Goal: Check status: Check status

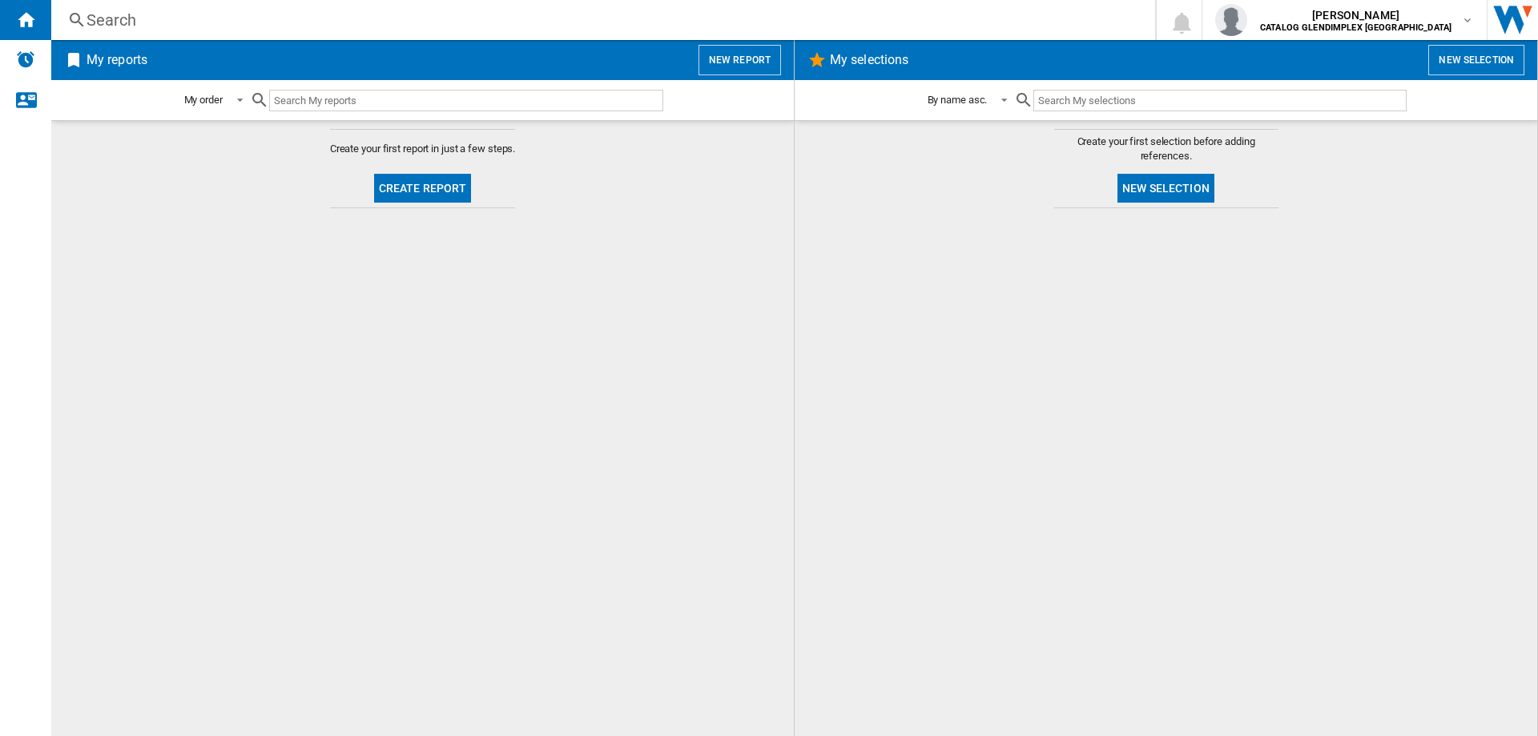
click at [241, 22] on div "Search" at bounding box center [600, 20] width 1027 height 22
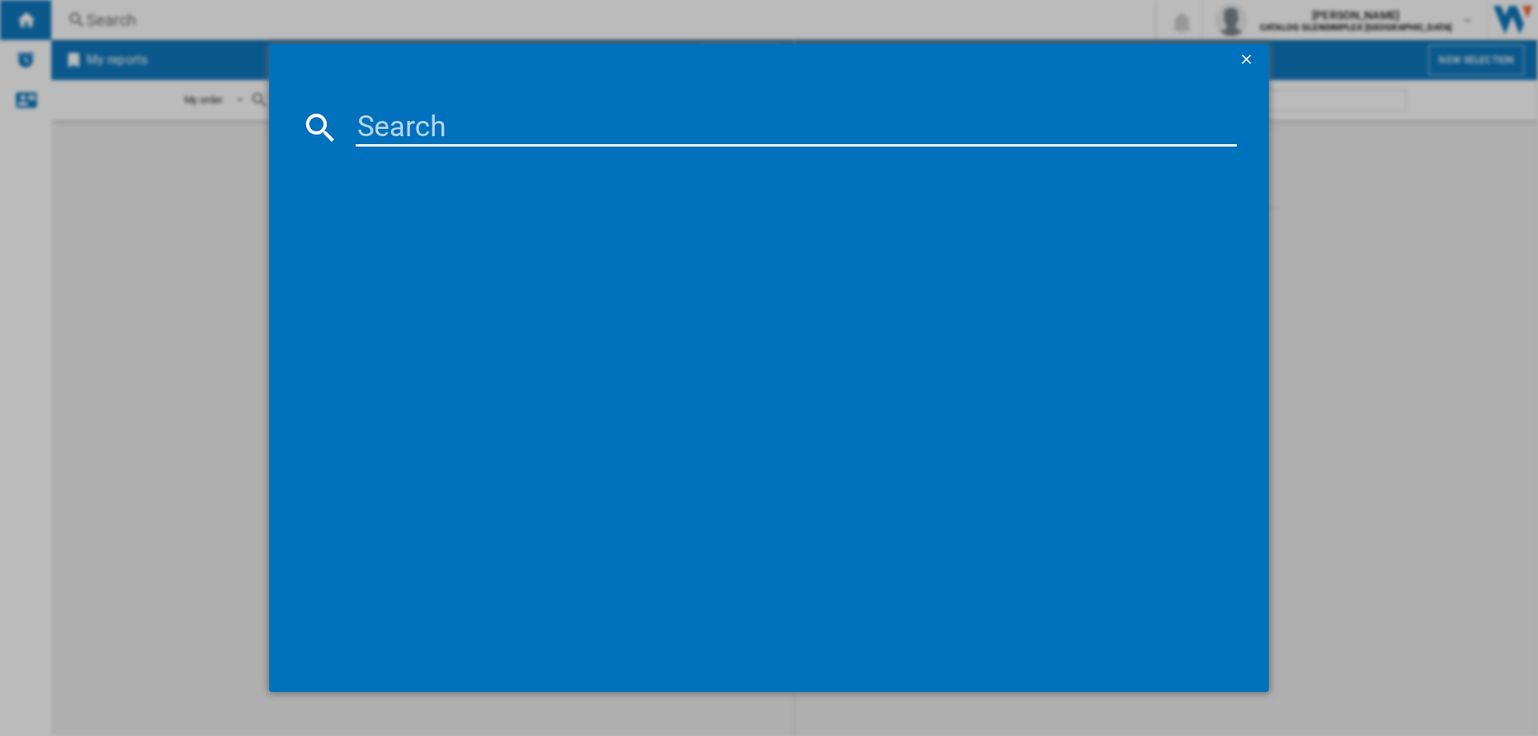
drag, startPoint x: 435, startPoint y: 114, endPoint x: 436, endPoint y: 123, distance: 8.9
click at [436, 123] on input at bounding box center [796, 127] width 881 height 38
type input "444411846"
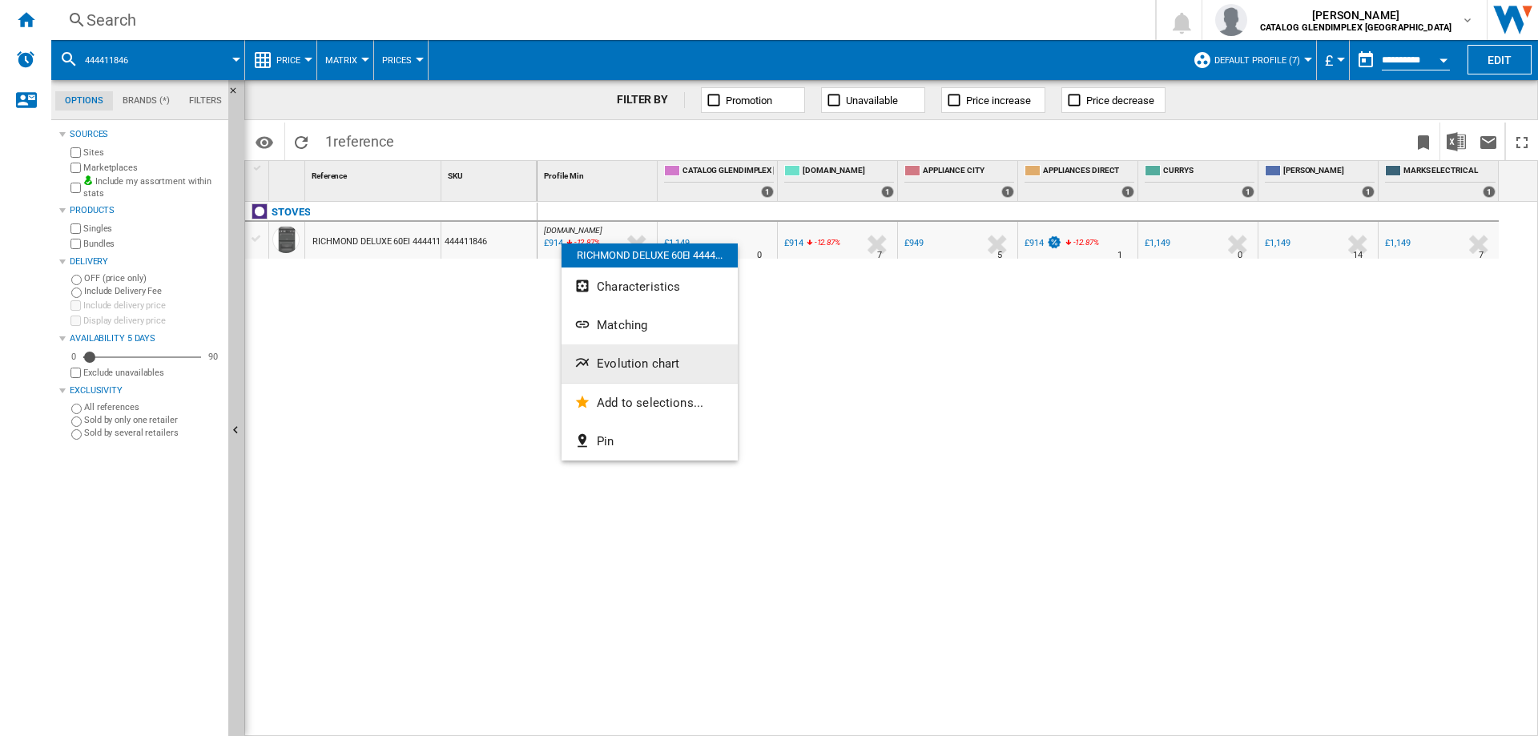
click at [619, 359] on span "Evolution chart" at bounding box center [638, 364] width 83 height 14
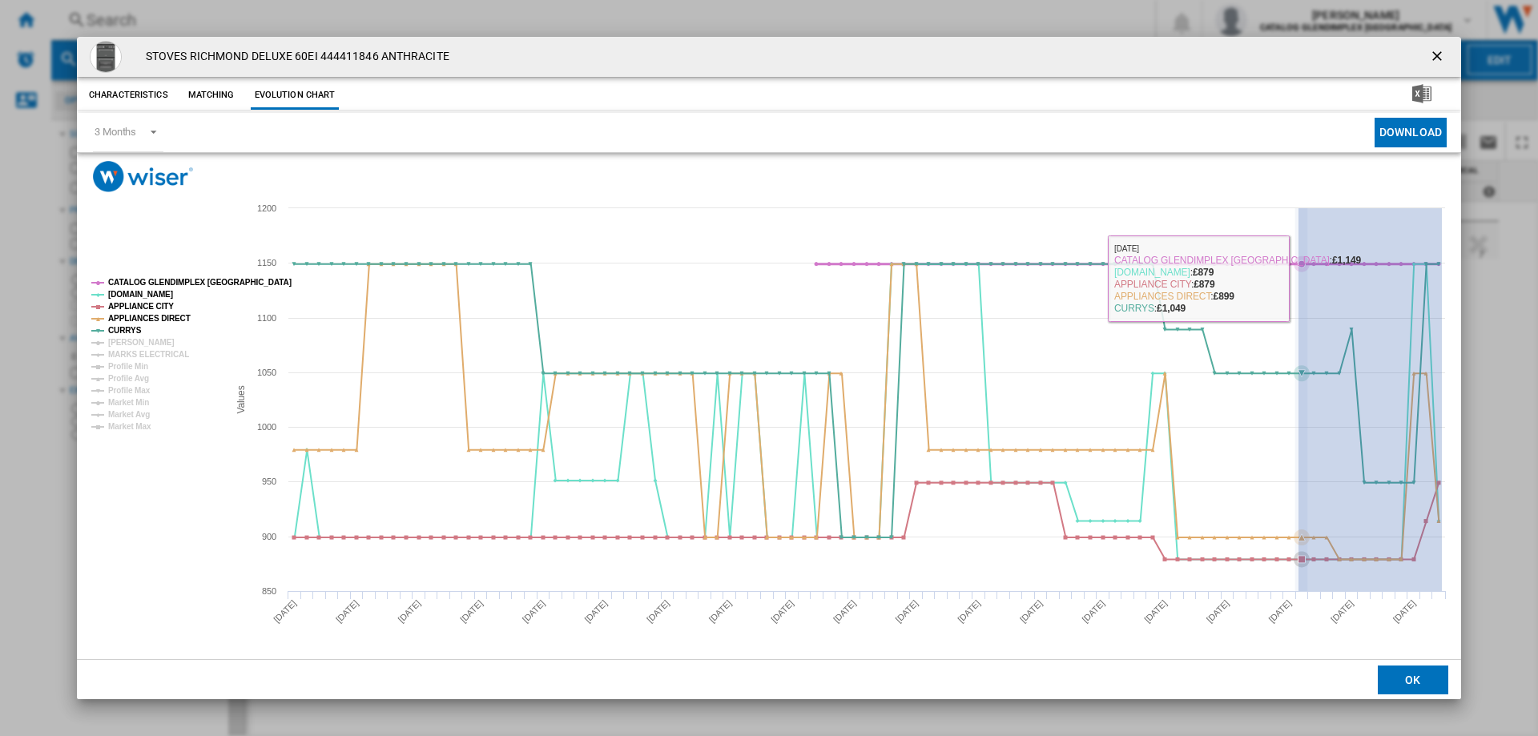
drag, startPoint x: 1442, startPoint y: 274, endPoint x: 1299, endPoint y: 278, distance: 143.5
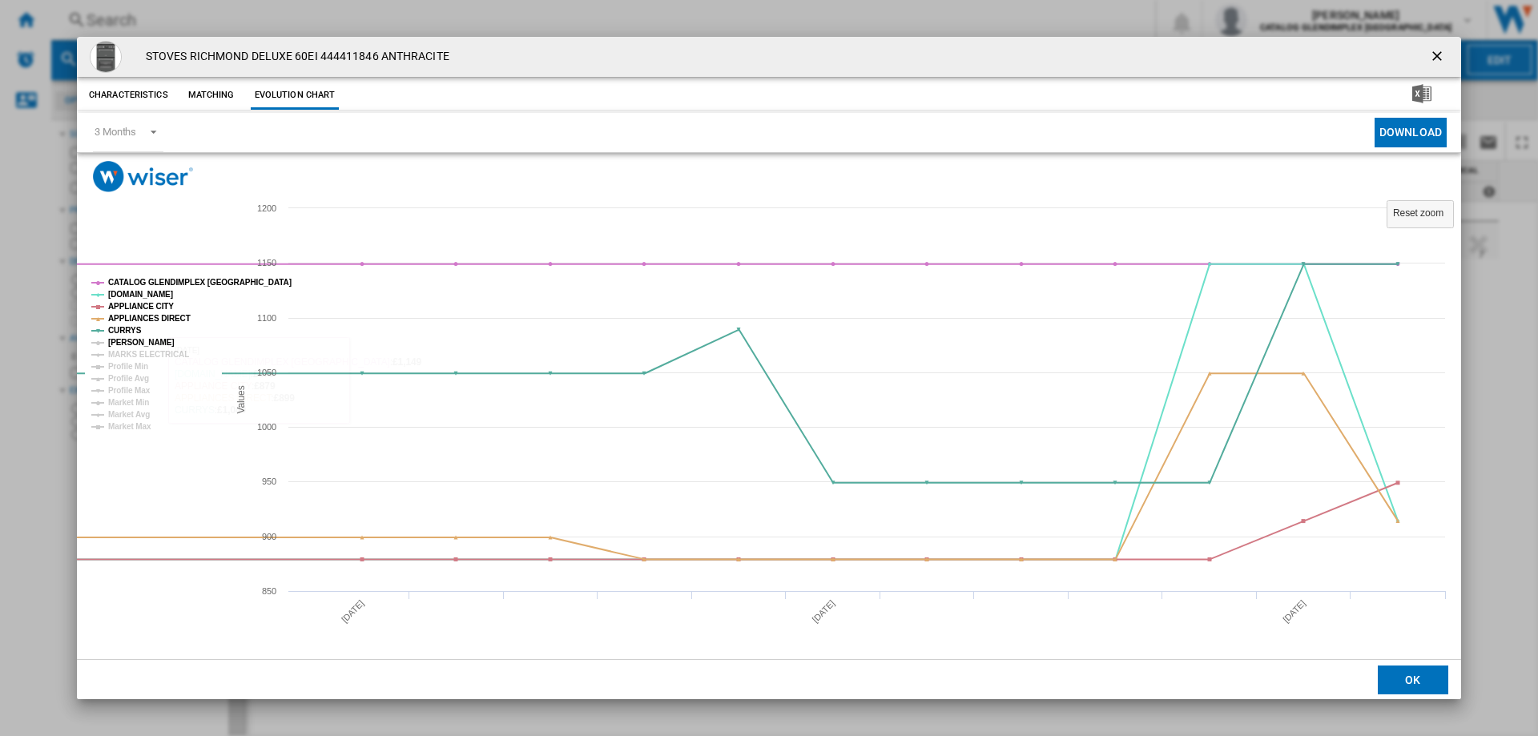
click at [113, 344] on tspan "[PERSON_NAME]" at bounding box center [141, 342] width 67 height 9
click at [127, 353] on tspan "MARKS ELECTRICAL" at bounding box center [148, 354] width 81 height 9
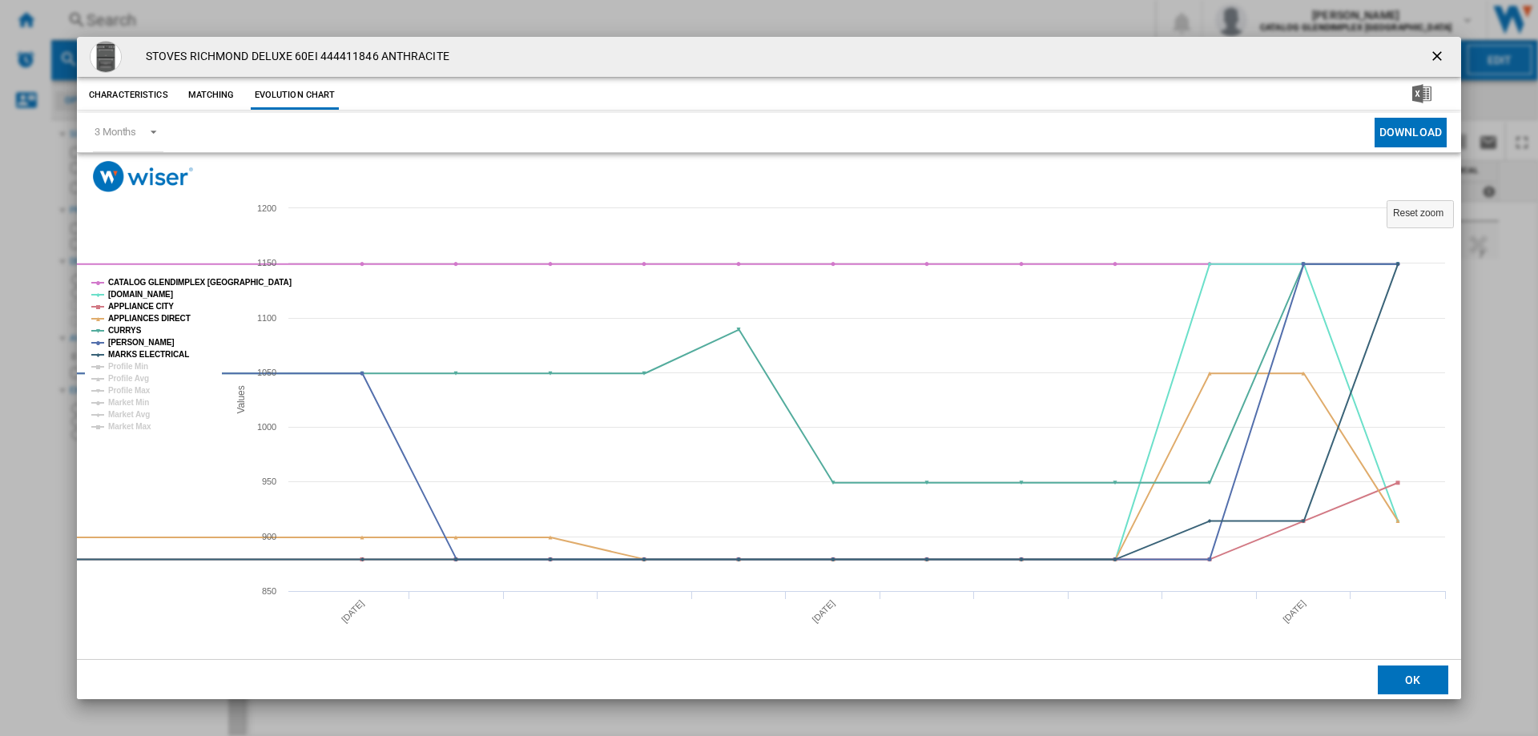
click at [1435, 53] on ng-md-icon "getI18NText('BUTTONS.CLOSE_DIALOG')" at bounding box center [1438, 57] width 19 height 19
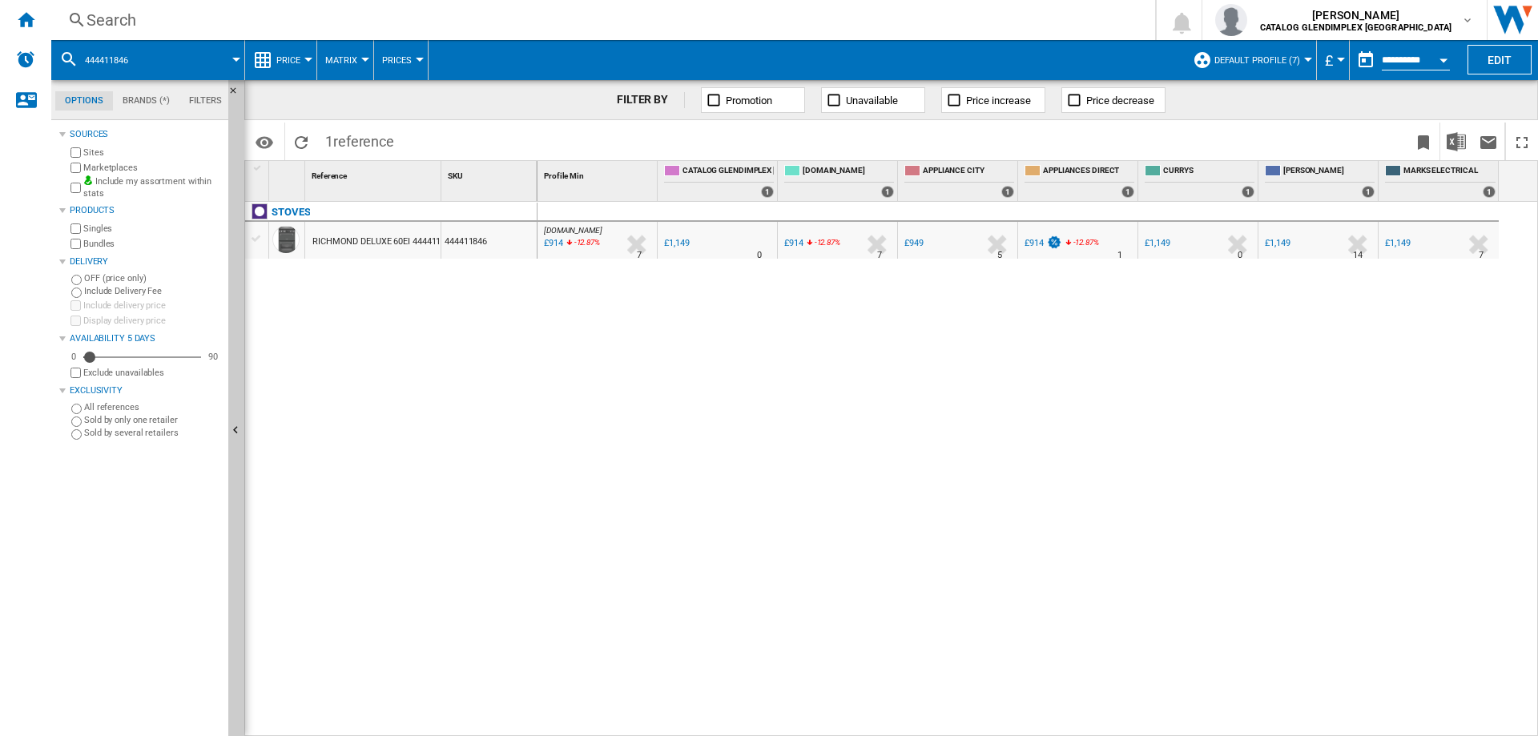
click at [1036, 242] on div "£914" at bounding box center [1034, 243] width 19 height 10
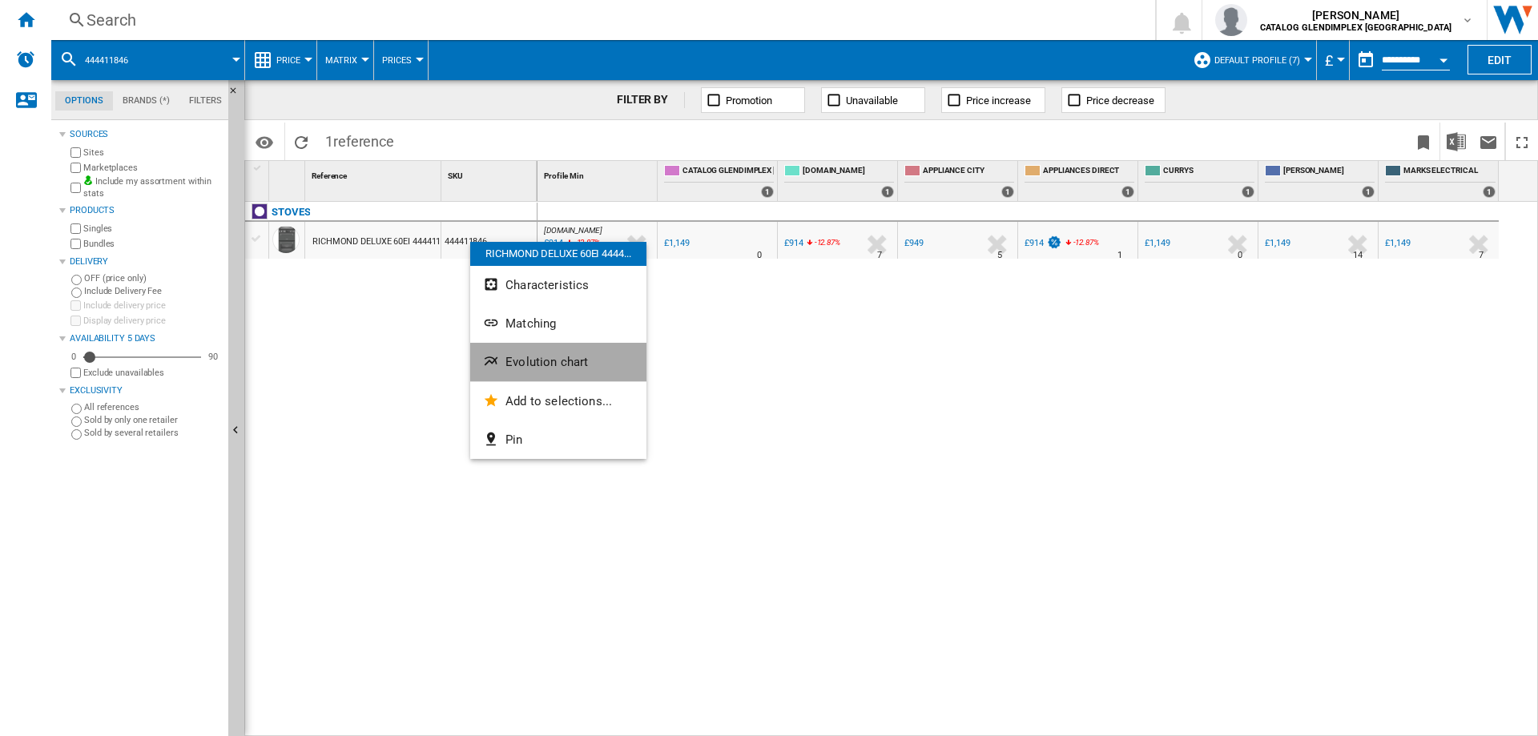
click at [552, 354] on button "Evolution chart" at bounding box center [558, 362] width 176 height 38
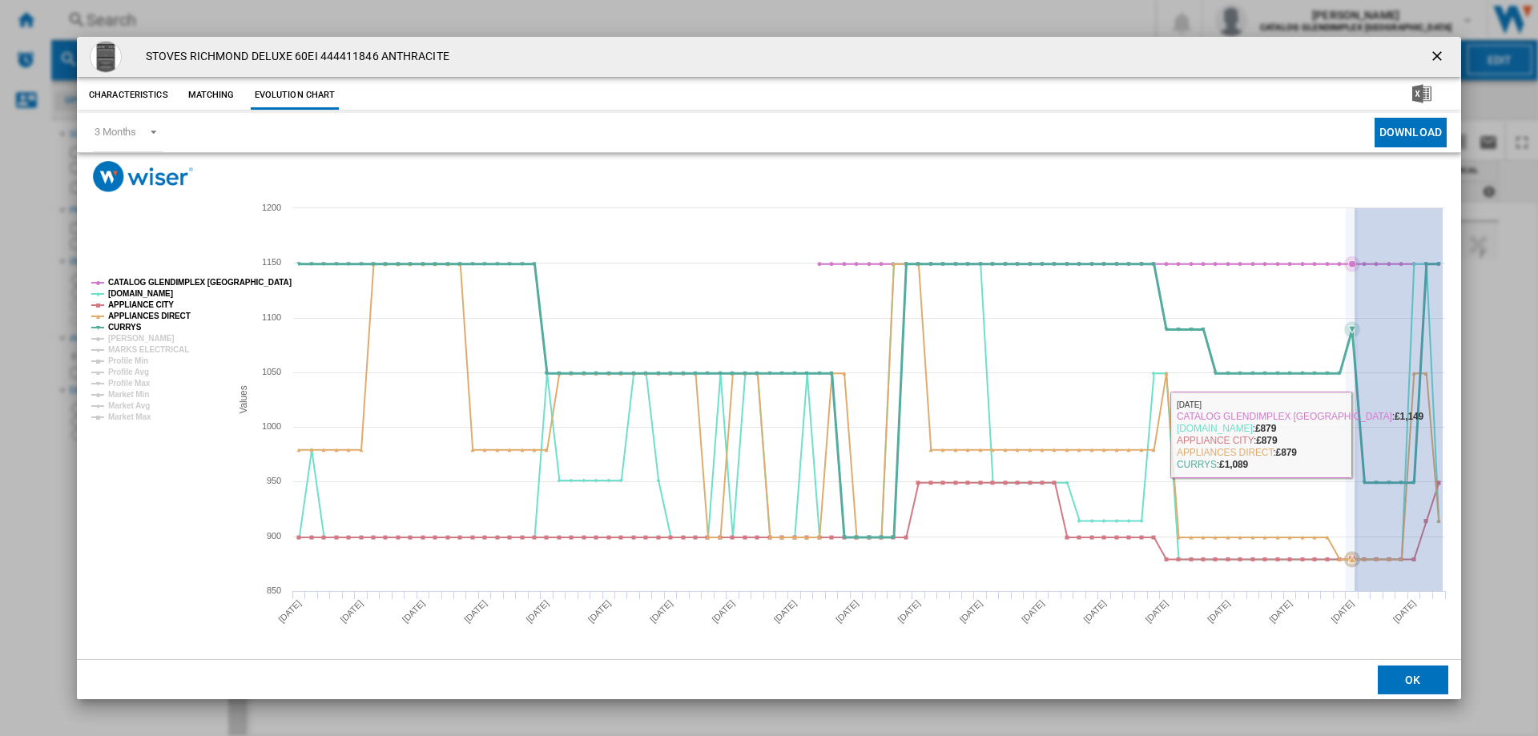
drag, startPoint x: 1443, startPoint y: 433, endPoint x: 1355, endPoint y: 436, distance: 88.2
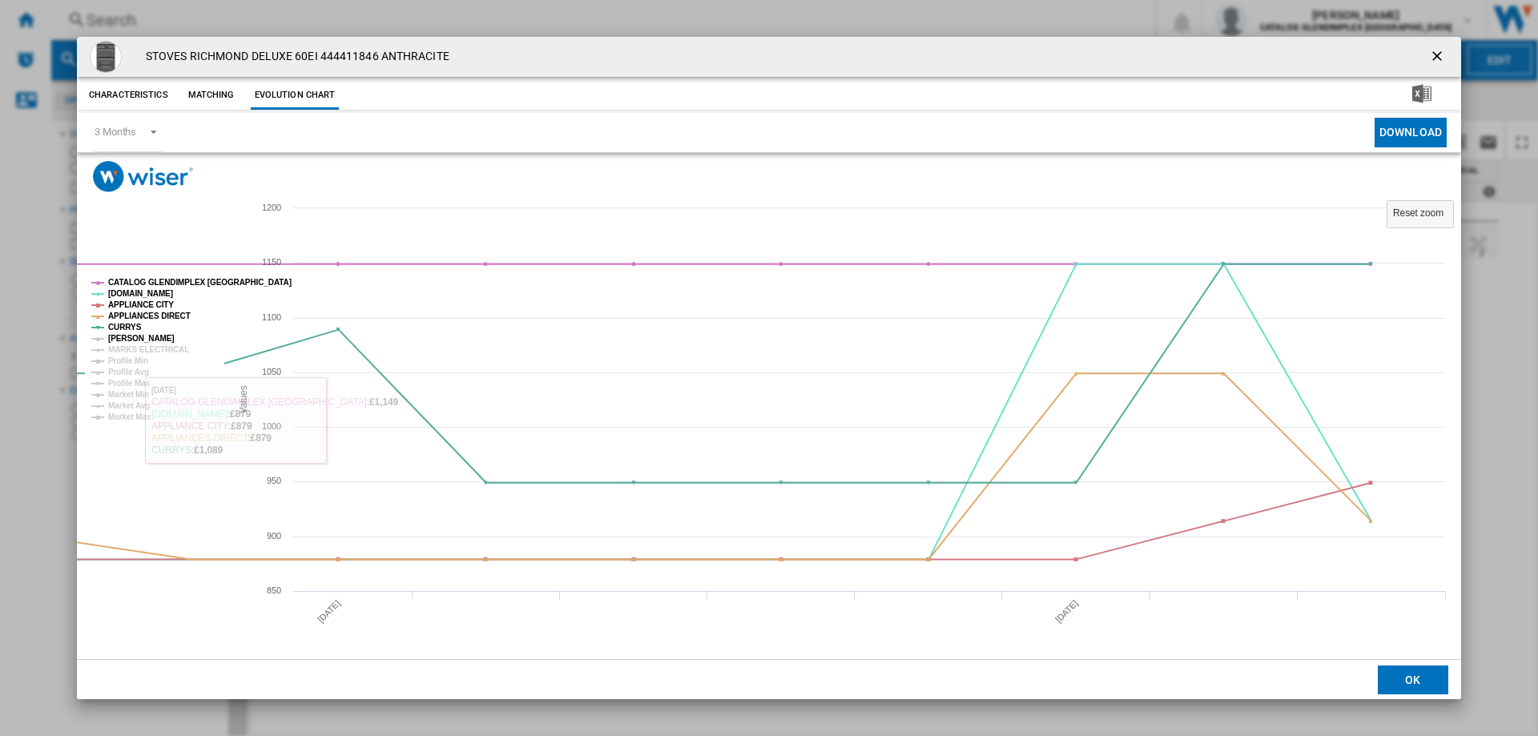
click at [139, 340] on tspan "[PERSON_NAME]" at bounding box center [141, 338] width 67 height 9
click at [142, 350] on tspan "MARKS ELECTRICAL" at bounding box center [148, 349] width 81 height 9
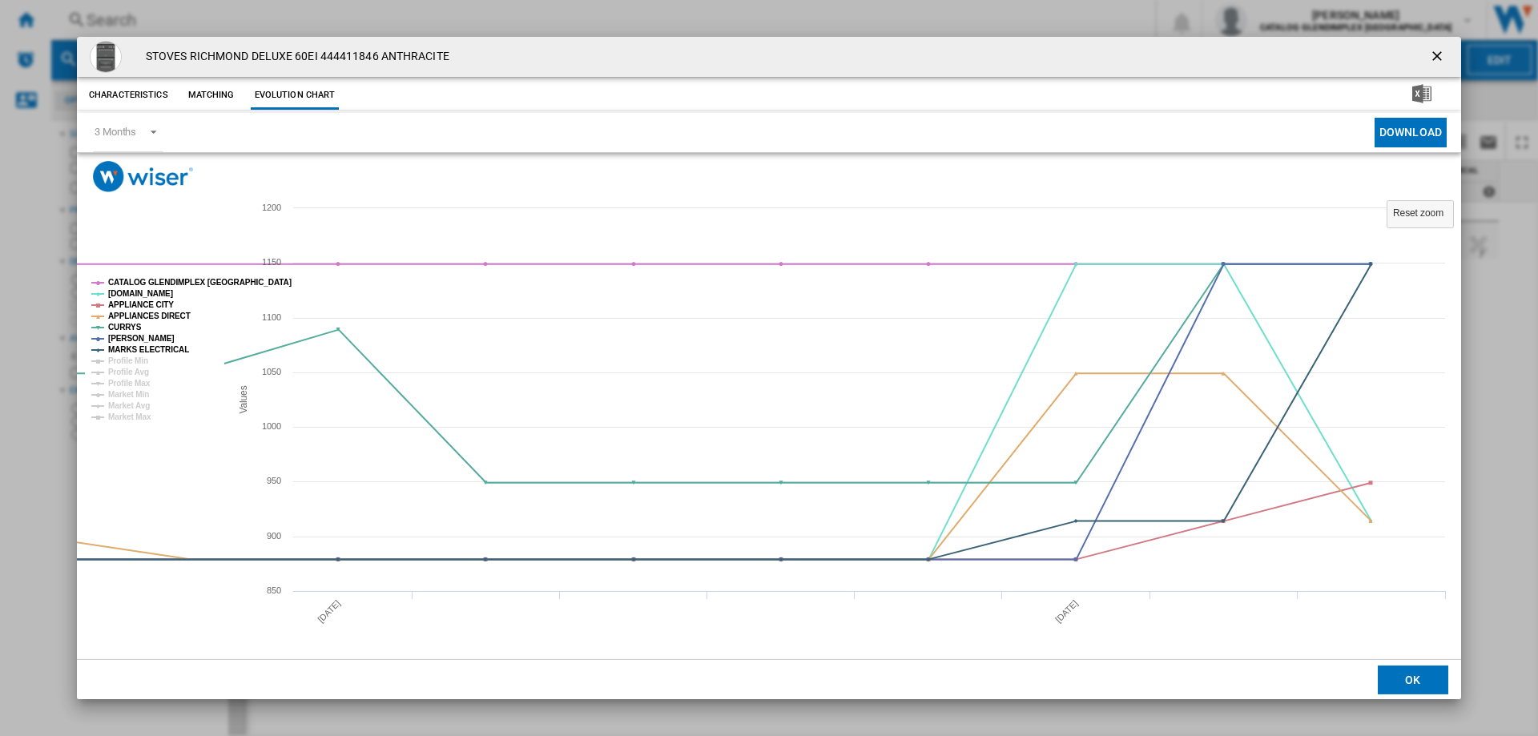
click at [1435, 58] on ng-md-icon "getI18NText('BUTTONS.CLOSE_DIALOG')" at bounding box center [1438, 57] width 19 height 19
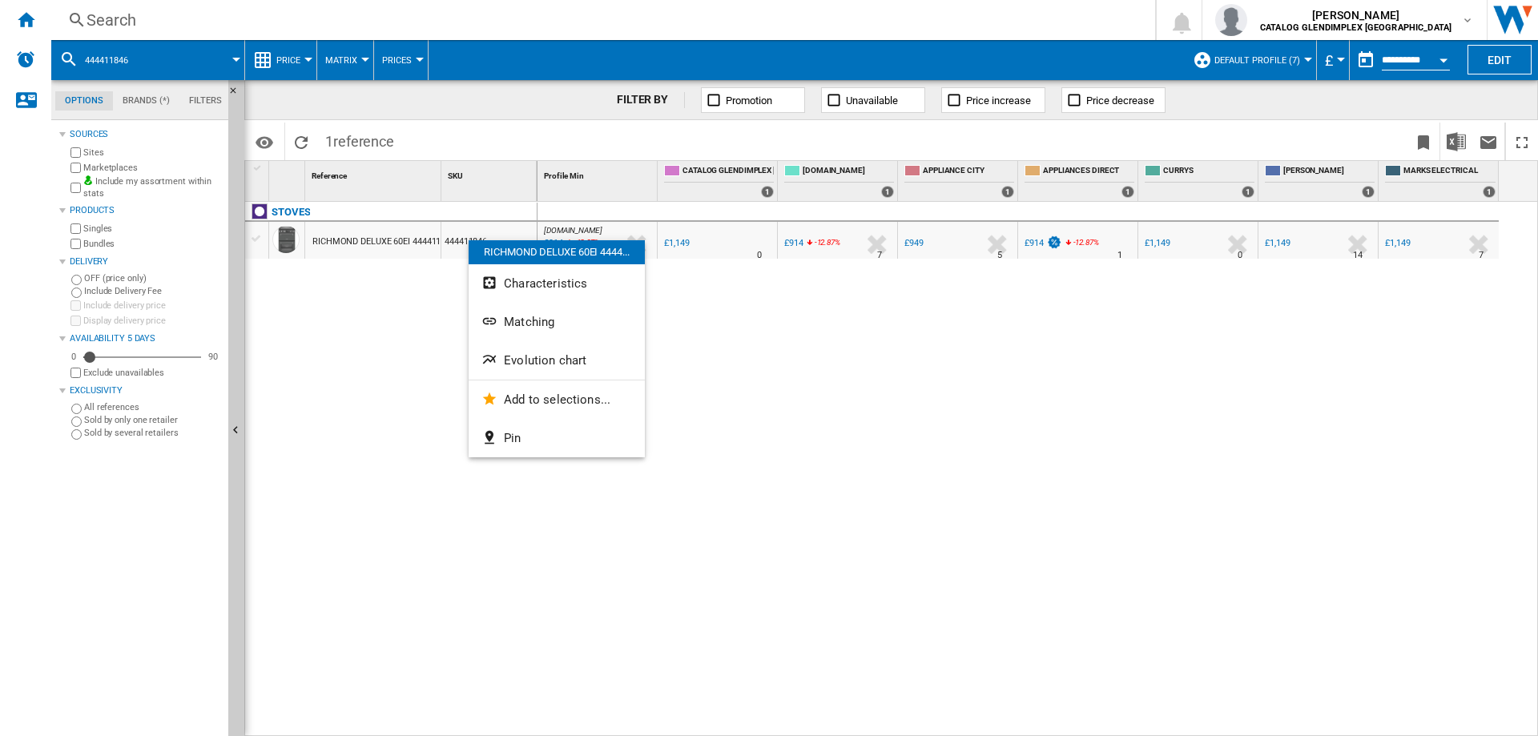
click at [549, 358] on span "Evolution chart" at bounding box center [545, 360] width 83 height 14
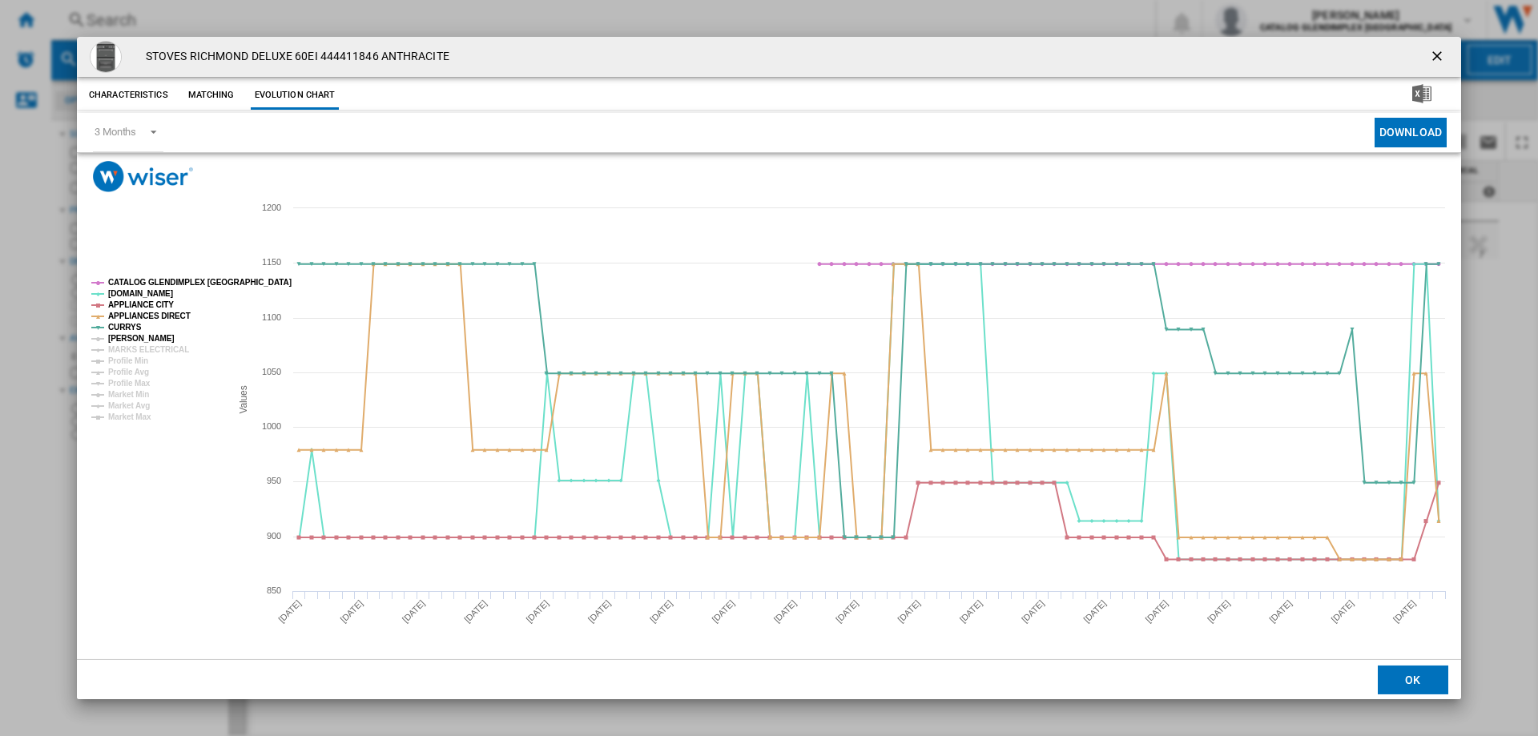
click at [135, 339] on tspan "[PERSON_NAME]" at bounding box center [141, 338] width 67 height 9
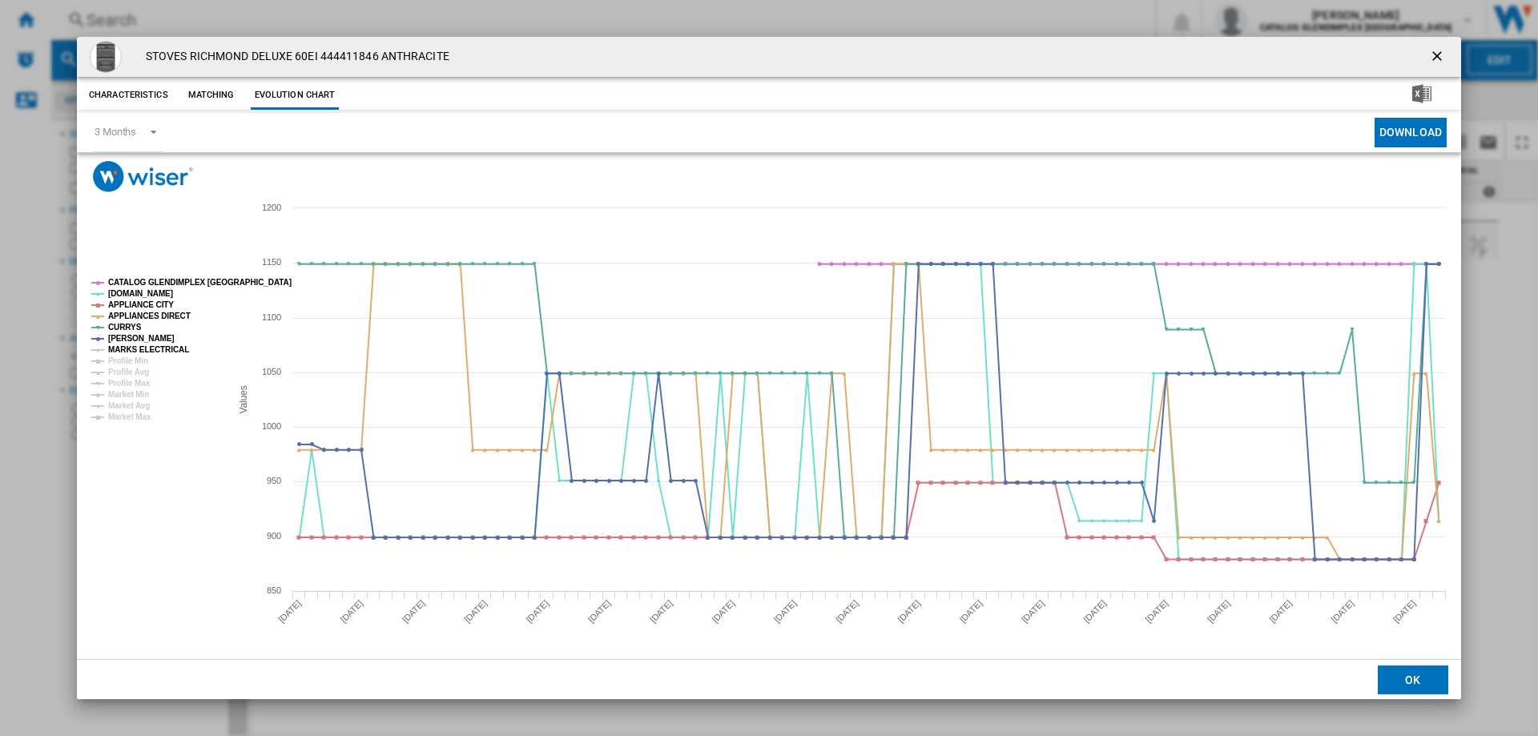
click at [136, 350] on tspan "MARKS ELECTRICAL" at bounding box center [148, 349] width 81 height 9
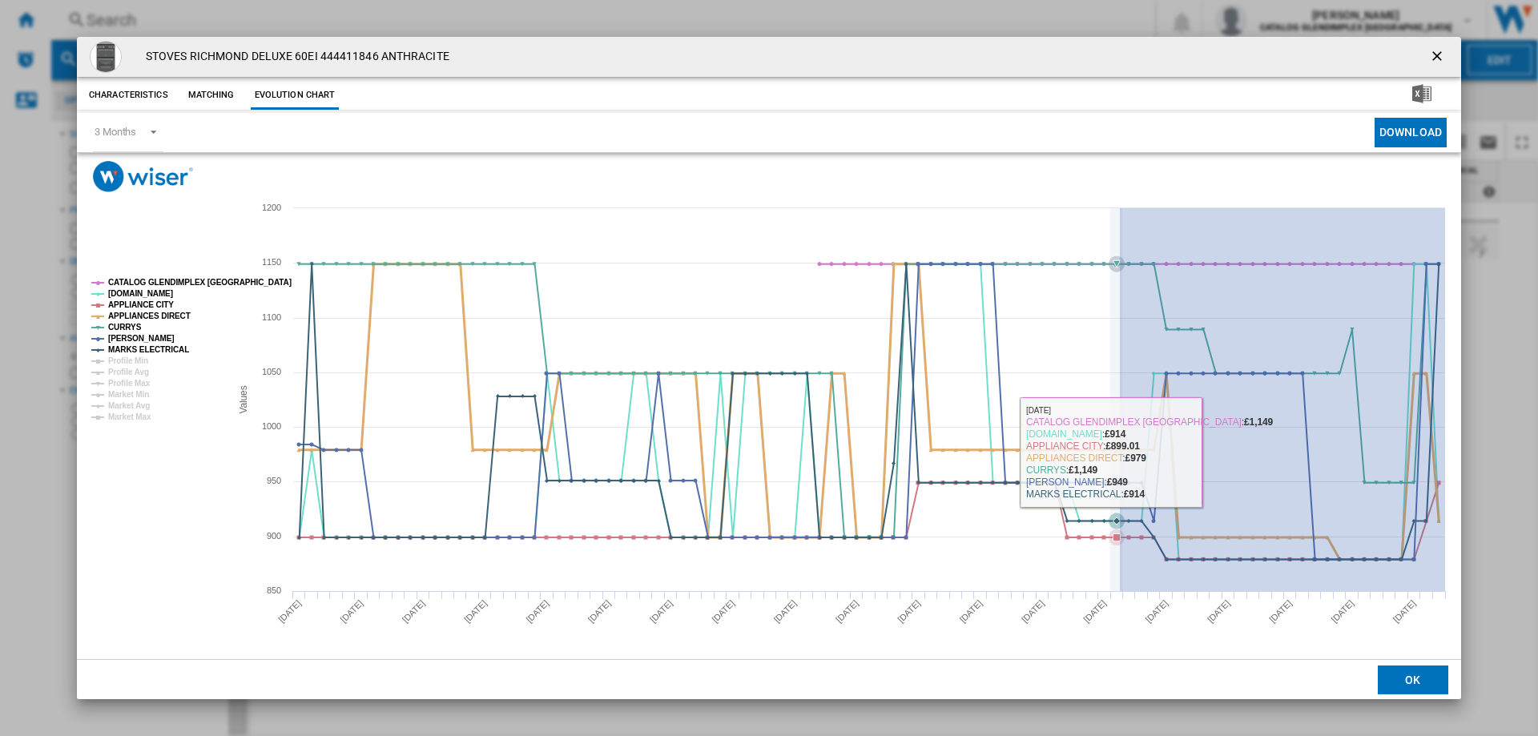
drag, startPoint x: 1445, startPoint y: 451, endPoint x: 1120, endPoint y: 452, distance: 325.3
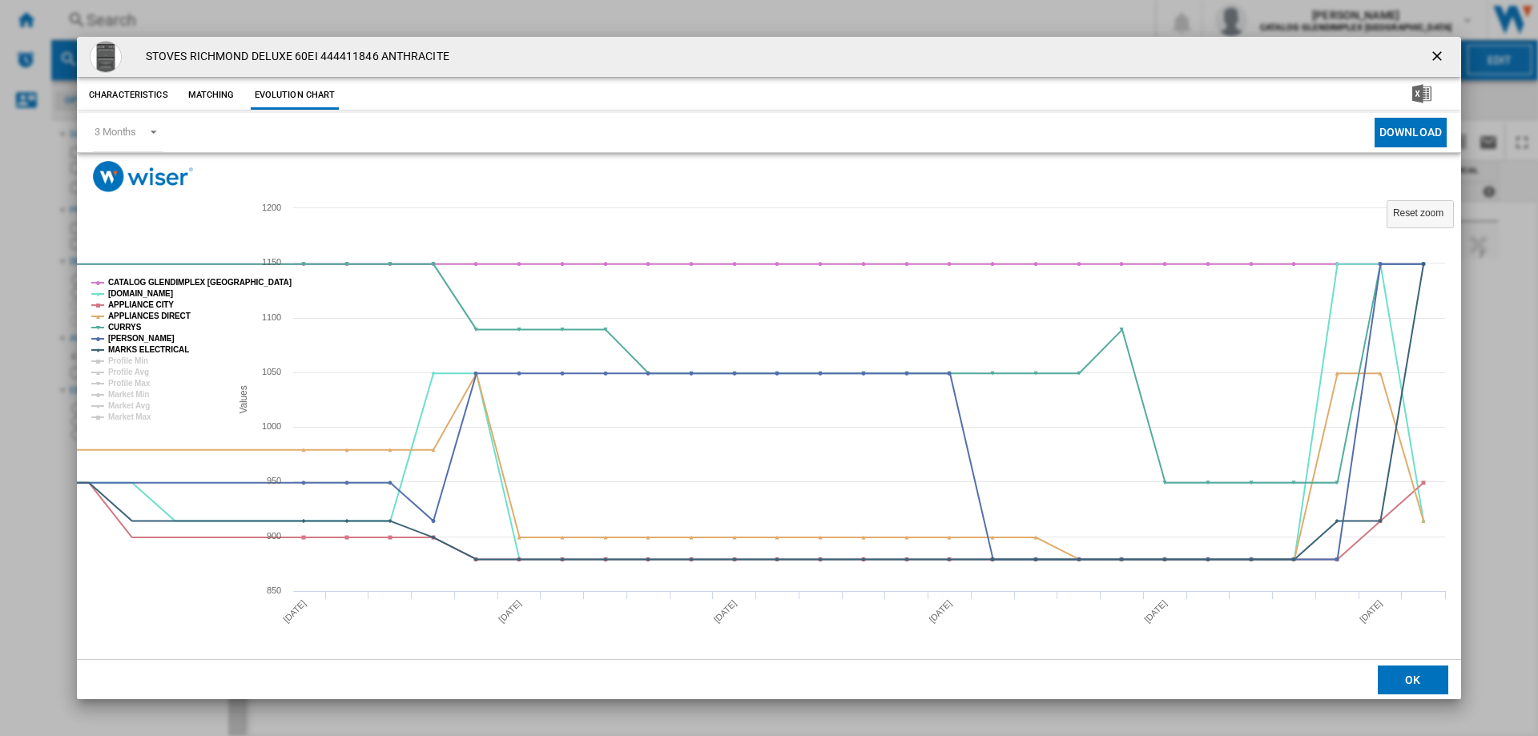
click at [1447, 52] on ng-md-icon "getI18NText('BUTTONS.CLOSE_DIALOG')" at bounding box center [1438, 57] width 19 height 19
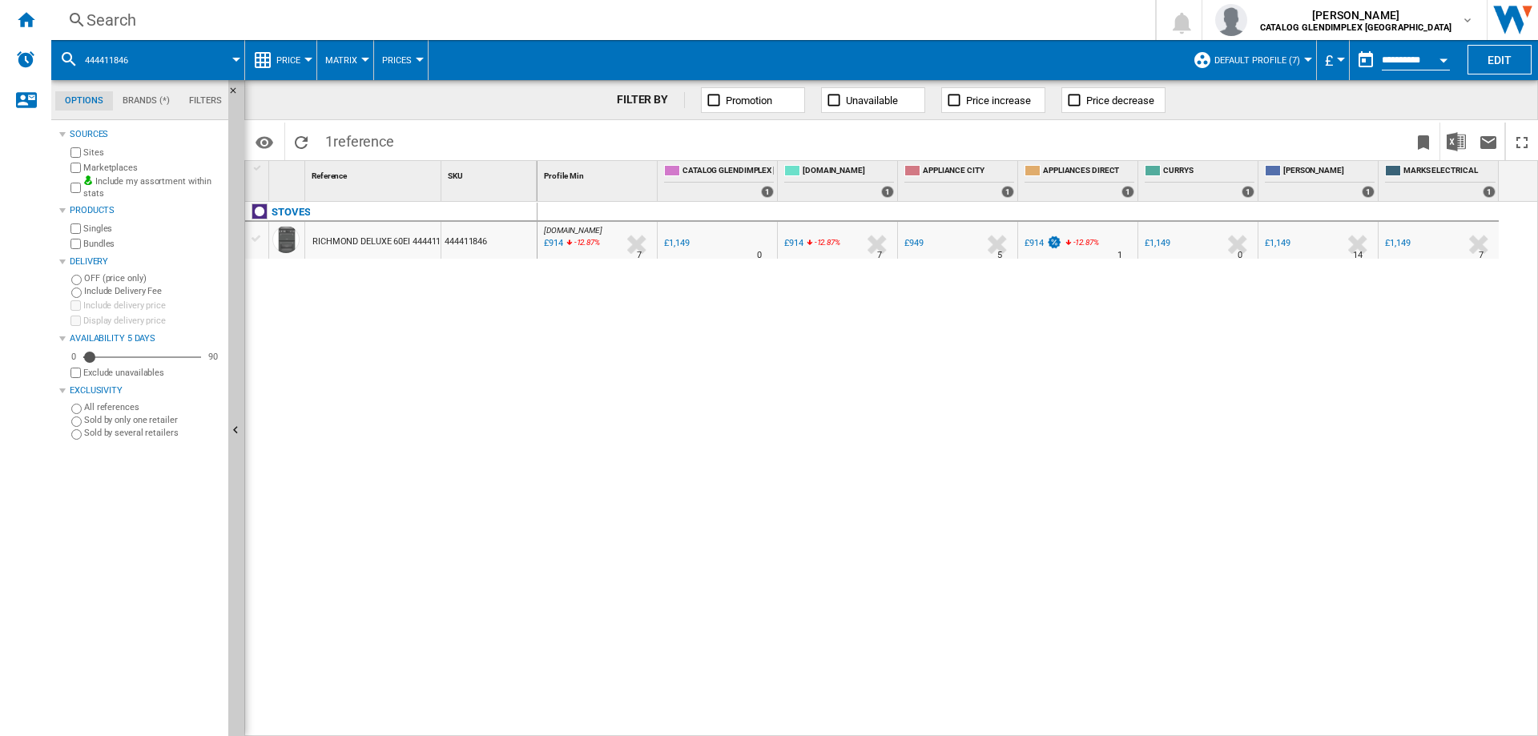
click at [806, 244] on icon at bounding box center [810, 245] width 10 height 19
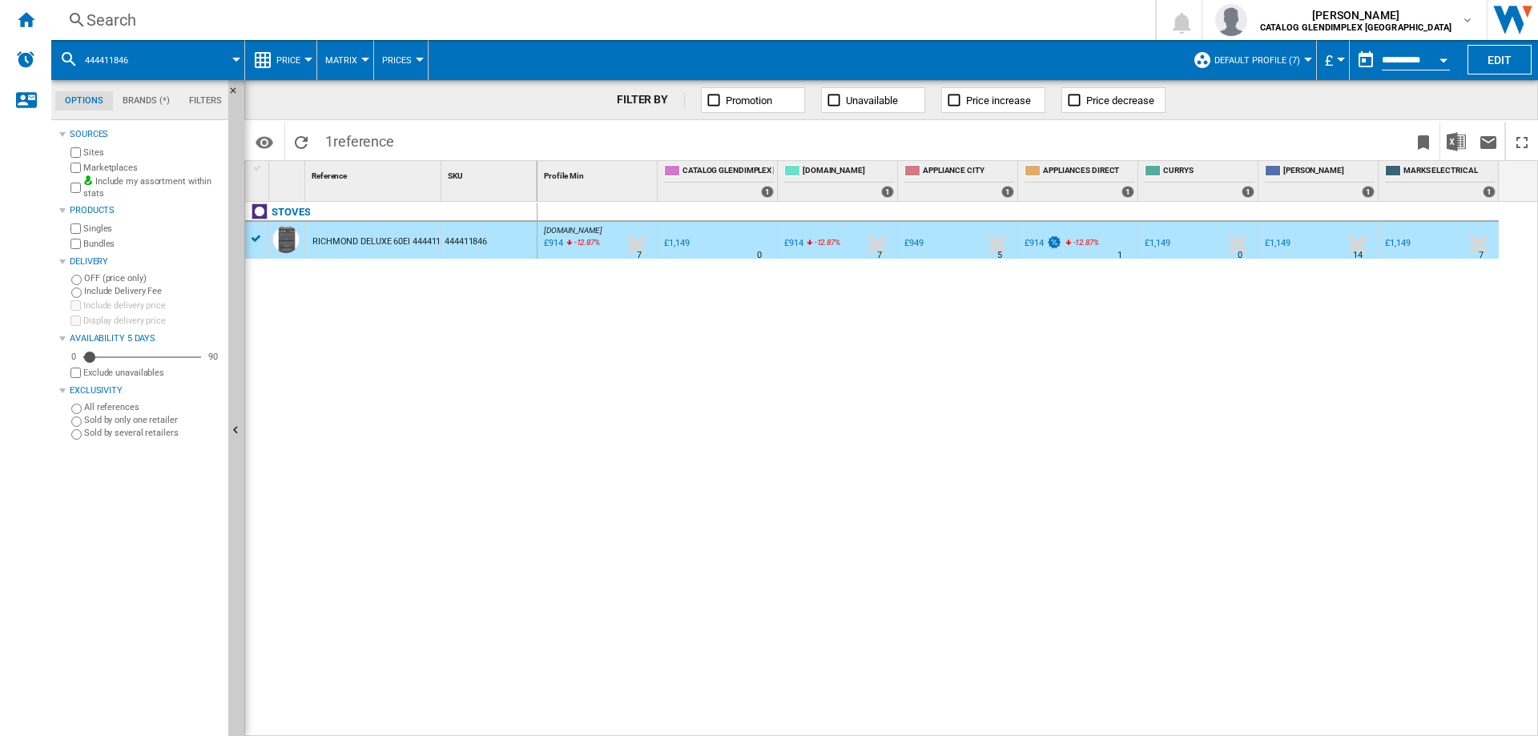
click at [825, 242] on span "-12.87" at bounding box center [825, 242] width 20 height 9
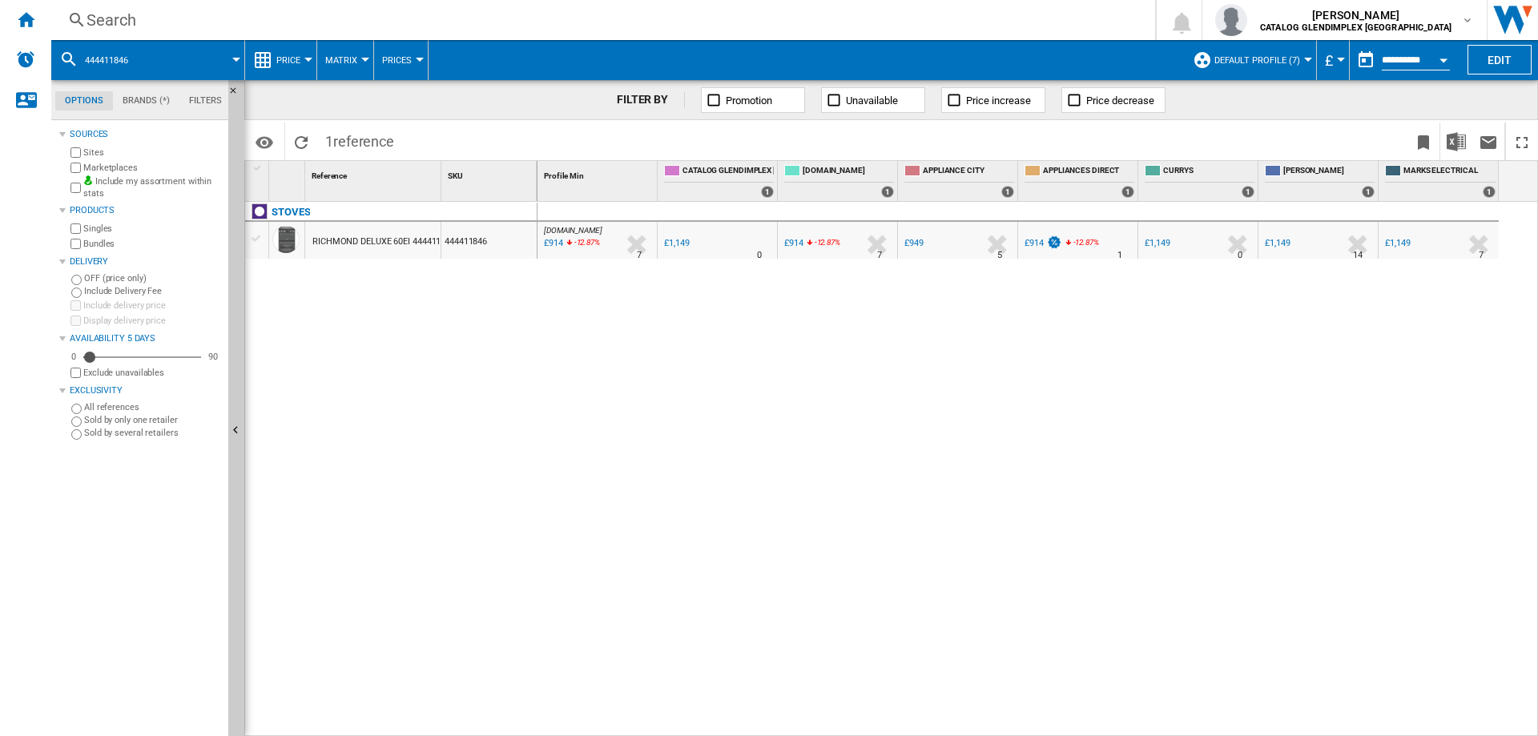
click at [798, 244] on div "£914" at bounding box center [793, 243] width 19 height 10
